Goal: Obtain resource: Download file/media

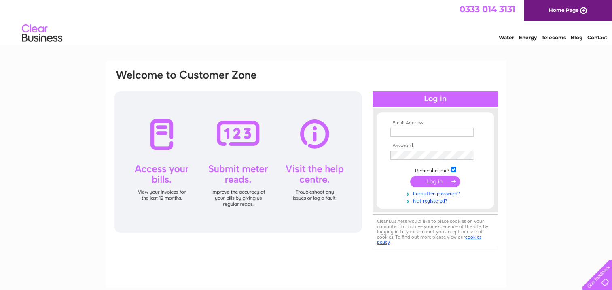
type input "barrywhyte10@yahoo.com"
click at [437, 182] on input "submit" at bounding box center [435, 181] width 50 height 11
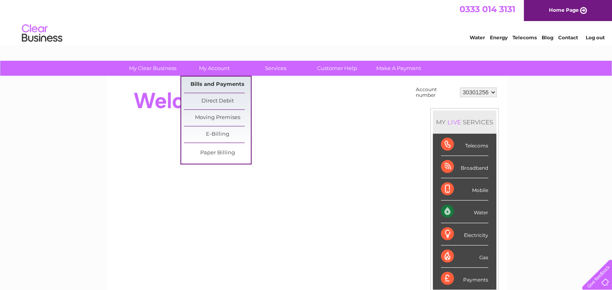
click at [211, 83] on link "Bills and Payments" at bounding box center [217, 84] width 67 height 16
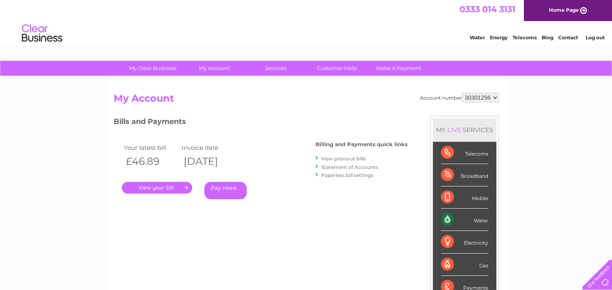
click at [174, 187] on link "." at bounding box center [157, 188] width 70 height 12
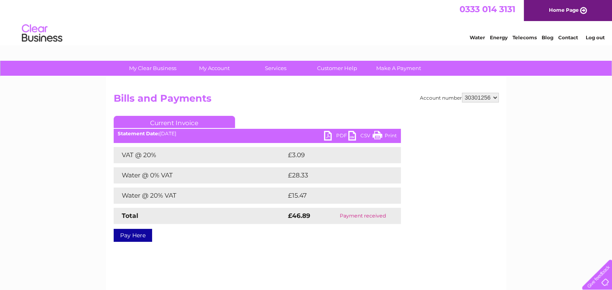
click at [329, 134] on link "PDF" at bounding box center [336, 137] width 24 height 12
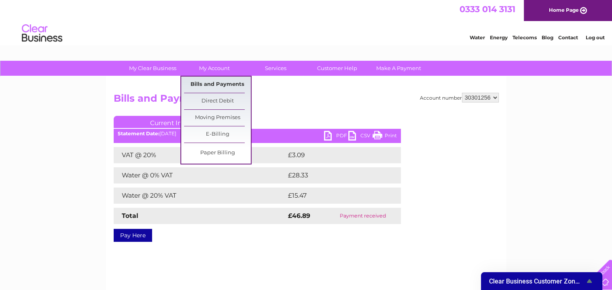
click at [222, 84] on link "Bills and Payments" at bounding box center [217, 84] width 67 height 16
click at [221, 84] on link "Bills and Payments" at bounding box center [217, 84] width 67 height 16
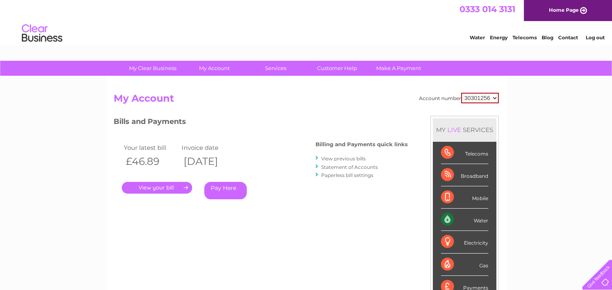
click at [346, 158] on link "View previous bills" at bounding box center [343, 158] width 45 height 6
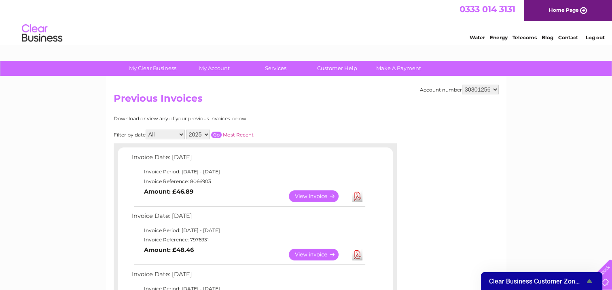
click at [320, 193] on link "View" at bounding box center [318, 196] width 59 height 12
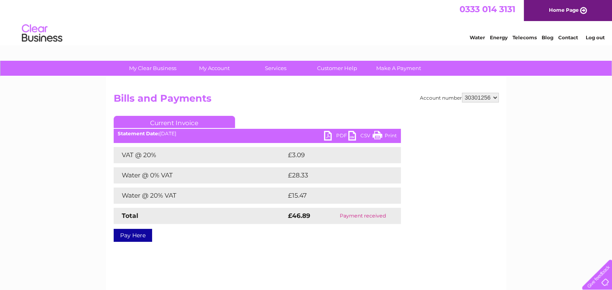
click at [327, 133] on link "PDF" at bounding box center [336, 137] width 24 height 12
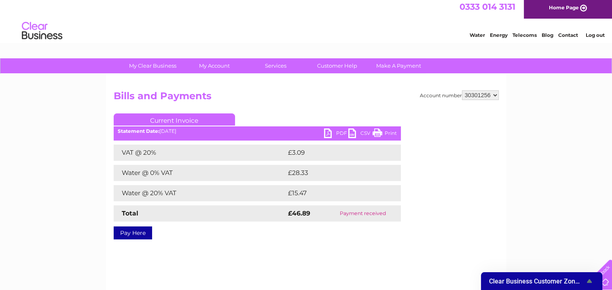
scroll to position [1, 0]
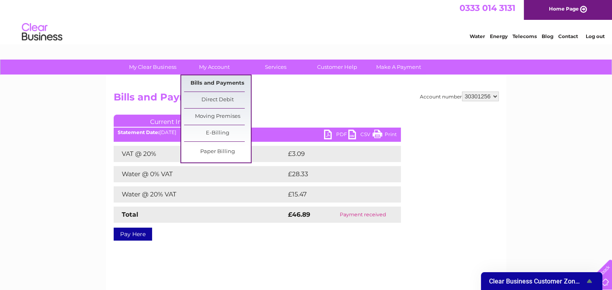
click at [219, 77] on link "Bills and Payments" at bounding box center [217, 83] width 67 height 16
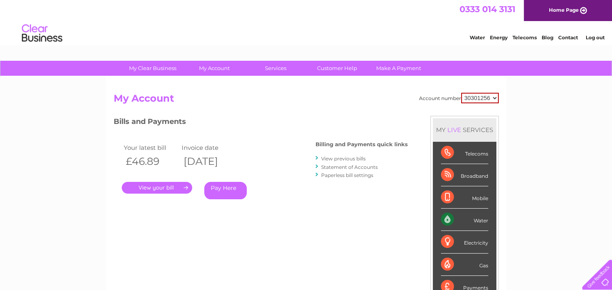
click at [344, 157] on link "View previous bills" at bounding box center [343, 158] width 45 height 6
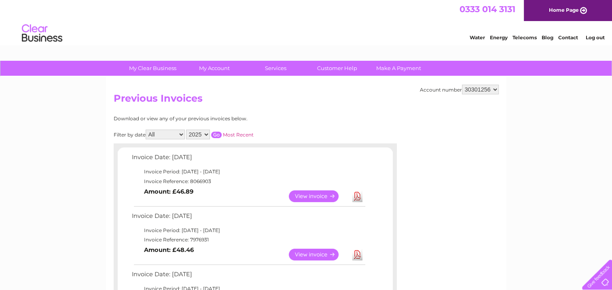
click at [321, 254] on link "View" at bounding box center [318, 254] width 59 height 12
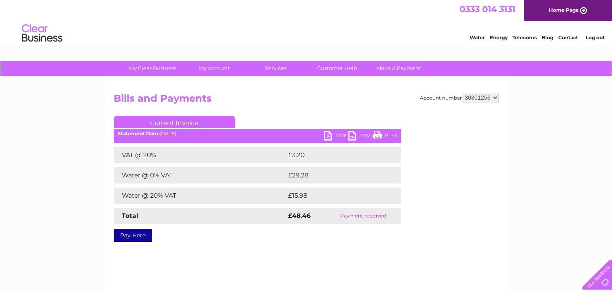
click at [330, 133] on link "PDF" at bounding box center [336, 137] width 24 height 12
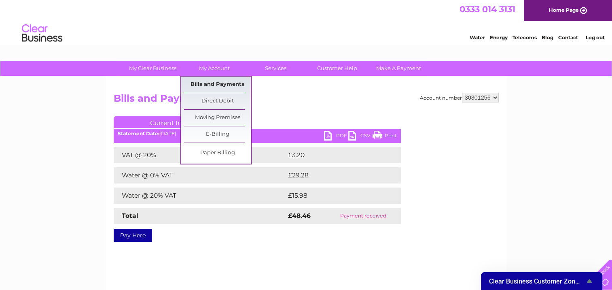
click at [212, 83] on link "Bills and Payments" at bounding box center [217, 84] width 67 height 16
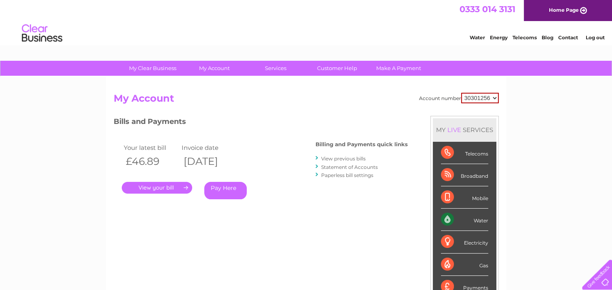
click at [339, 158] on link "View previous bills" at bounding box center [343, 158] width 45 height 6
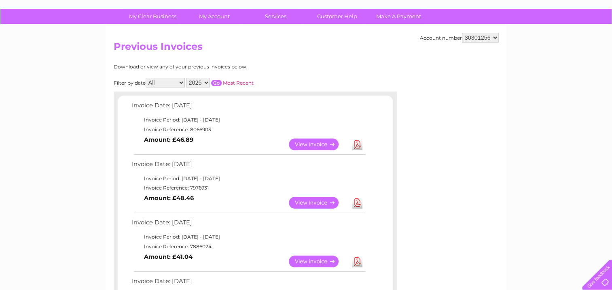
scroll to position [57, 0]
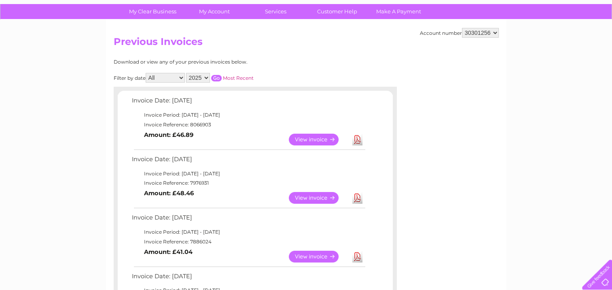
click at [326, 255] on link "View" at bounding box center [318, 256] width 59 height 12
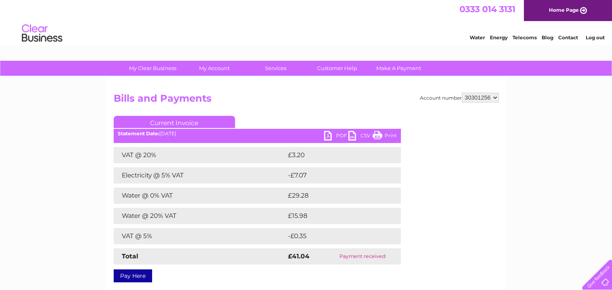
click at [338, 135] on link "PDF" at bounding box center [336, 137] width 24 height 12
